Goal: Navigation & Orientation: Find specific page/section

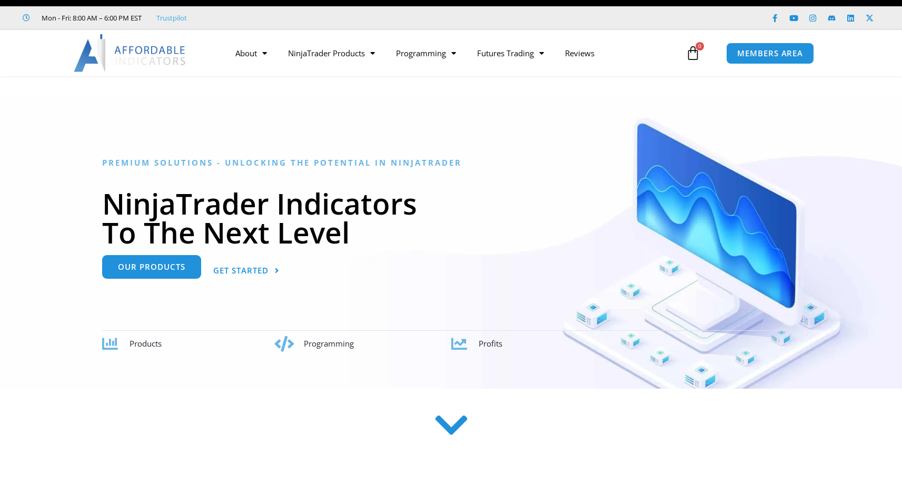
click at [189, 267] on link "Our Products" at bounding box center [151, 267] width 99 height 24
